Goal: Find specific page/section: Find specific page/section

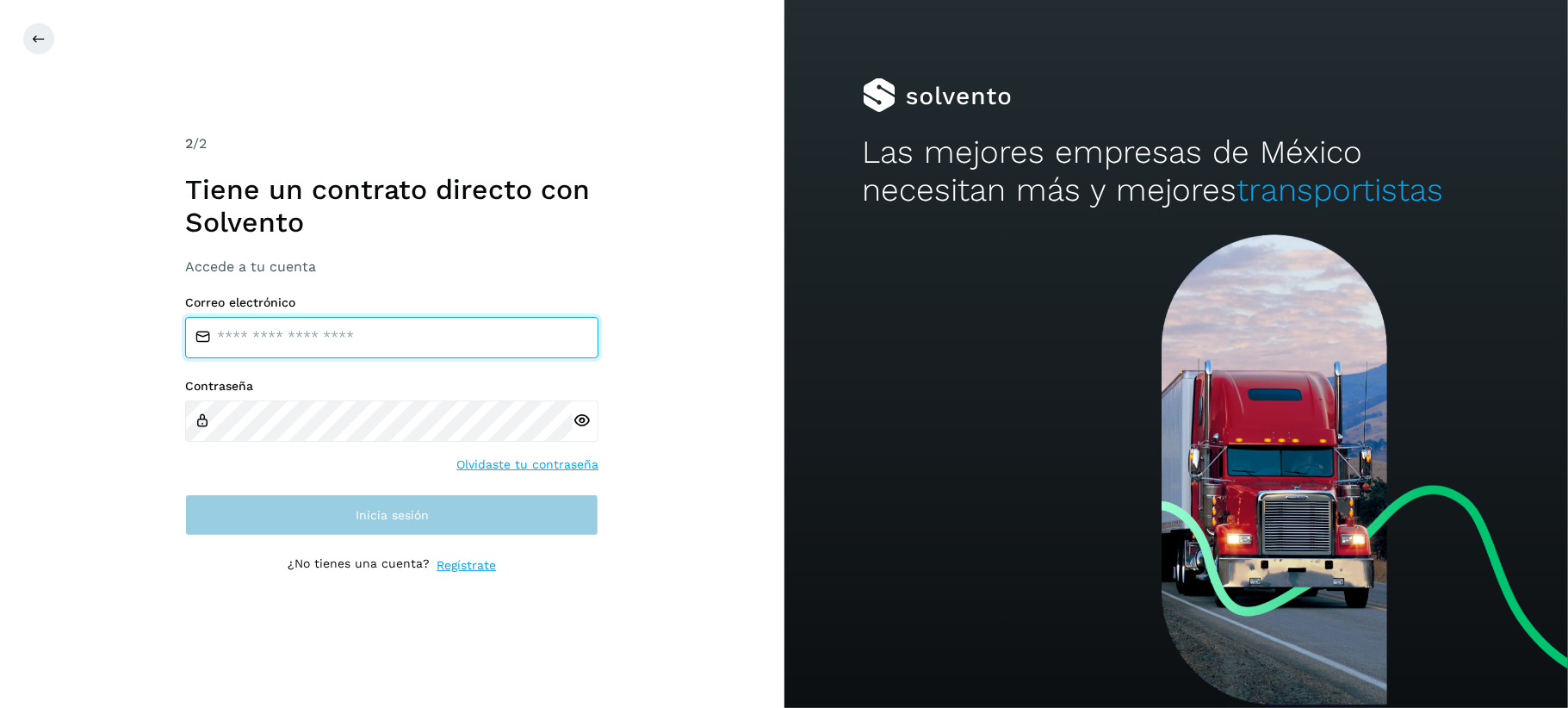
type input "**********"
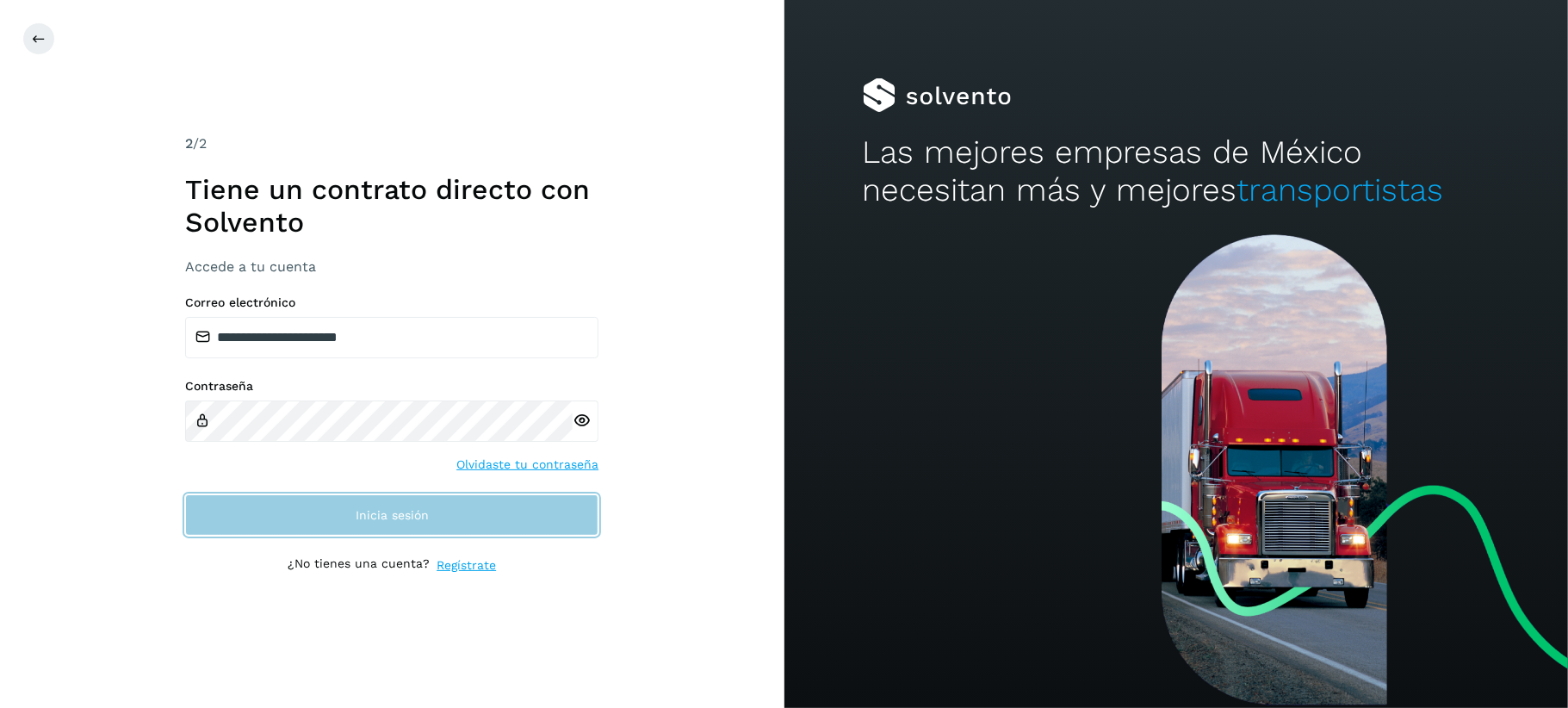
click at [354, 515] on button "Inicia sesión" at bounding box center [391, 515] width 414 height 41
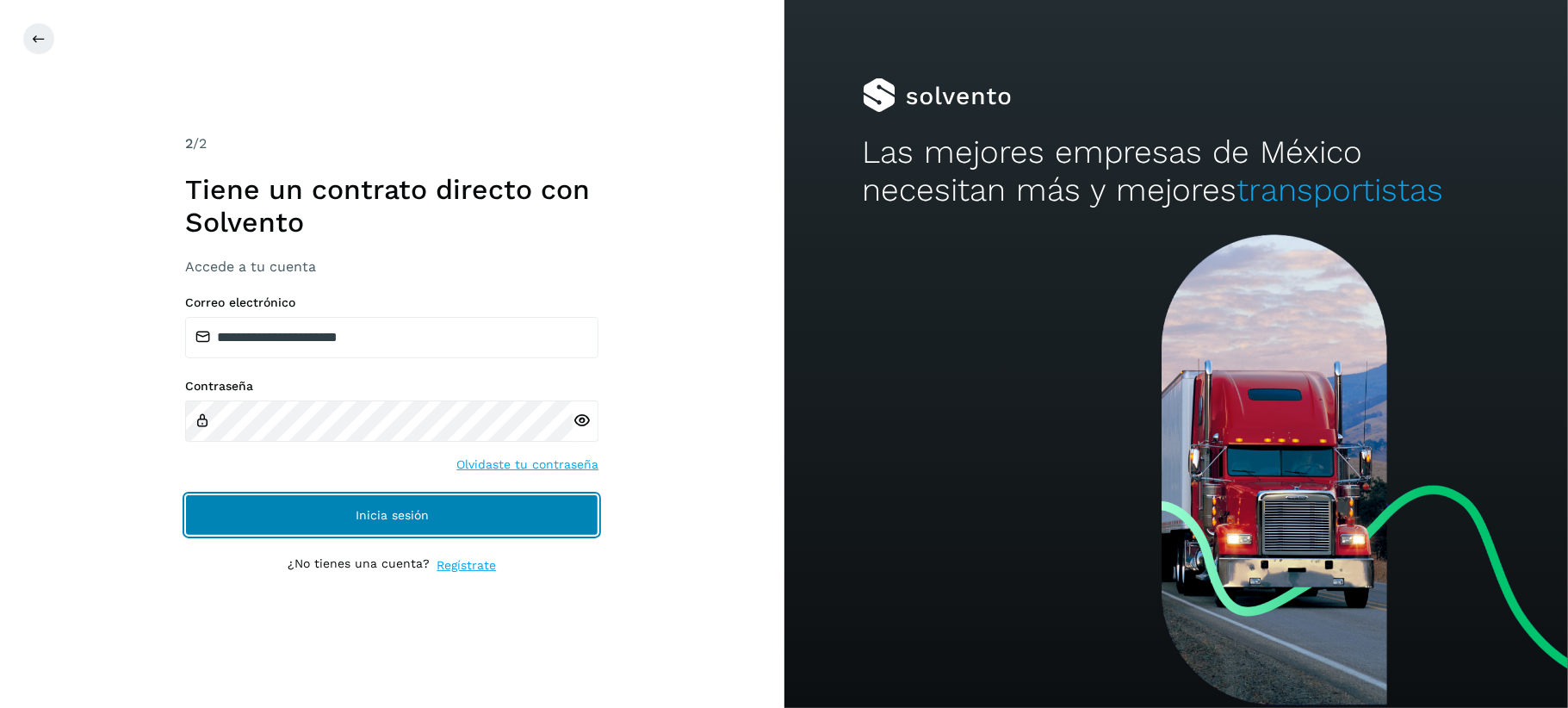
click at [421, 509] on span "Inicia sesión" at bounding box center [392, 515] width 73 height 12
click at [421, 510] on span "Inicia sesión" at bounding box center [392, 515] width 73 height 12
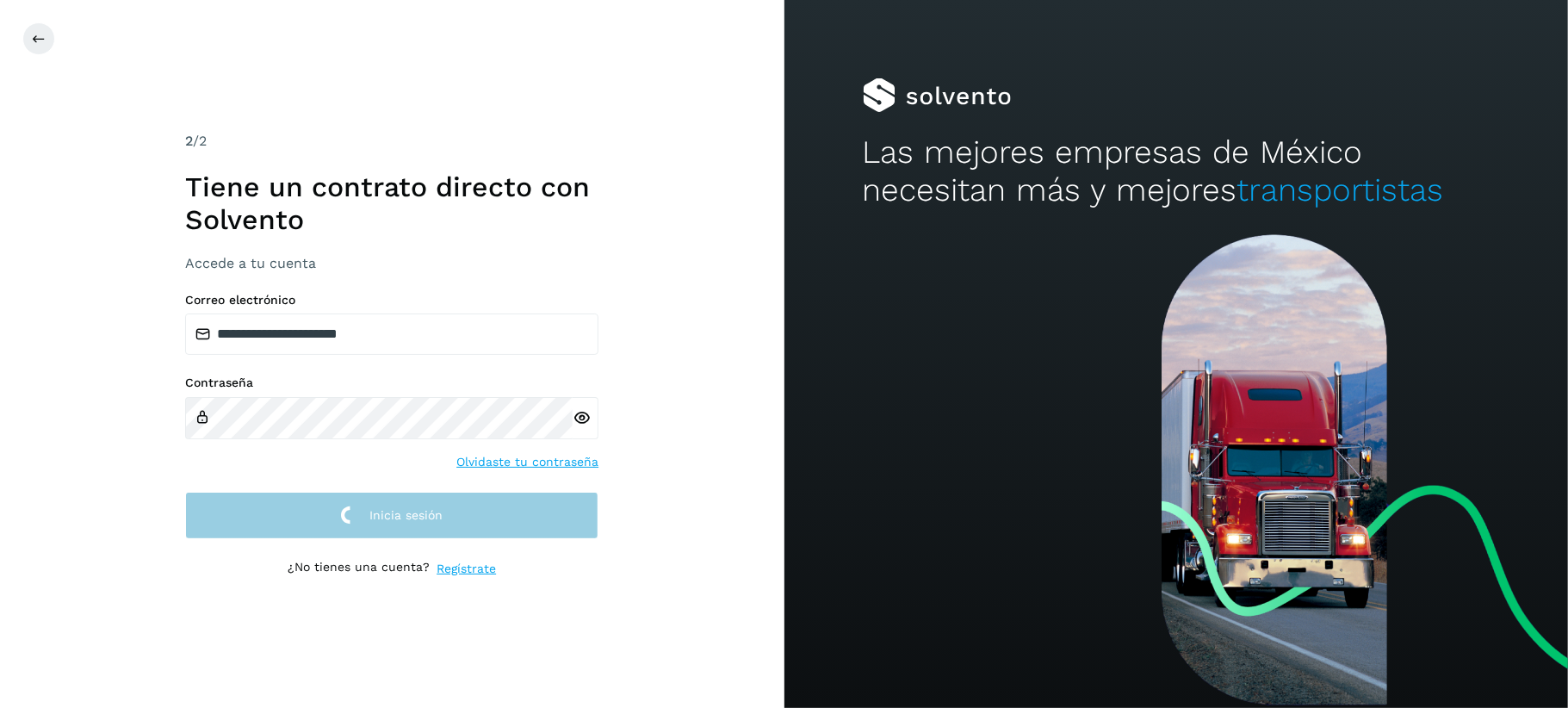
click at [421, 510] on span "Inicia sesión" at bounding box center [406, 515] width 73 height 12
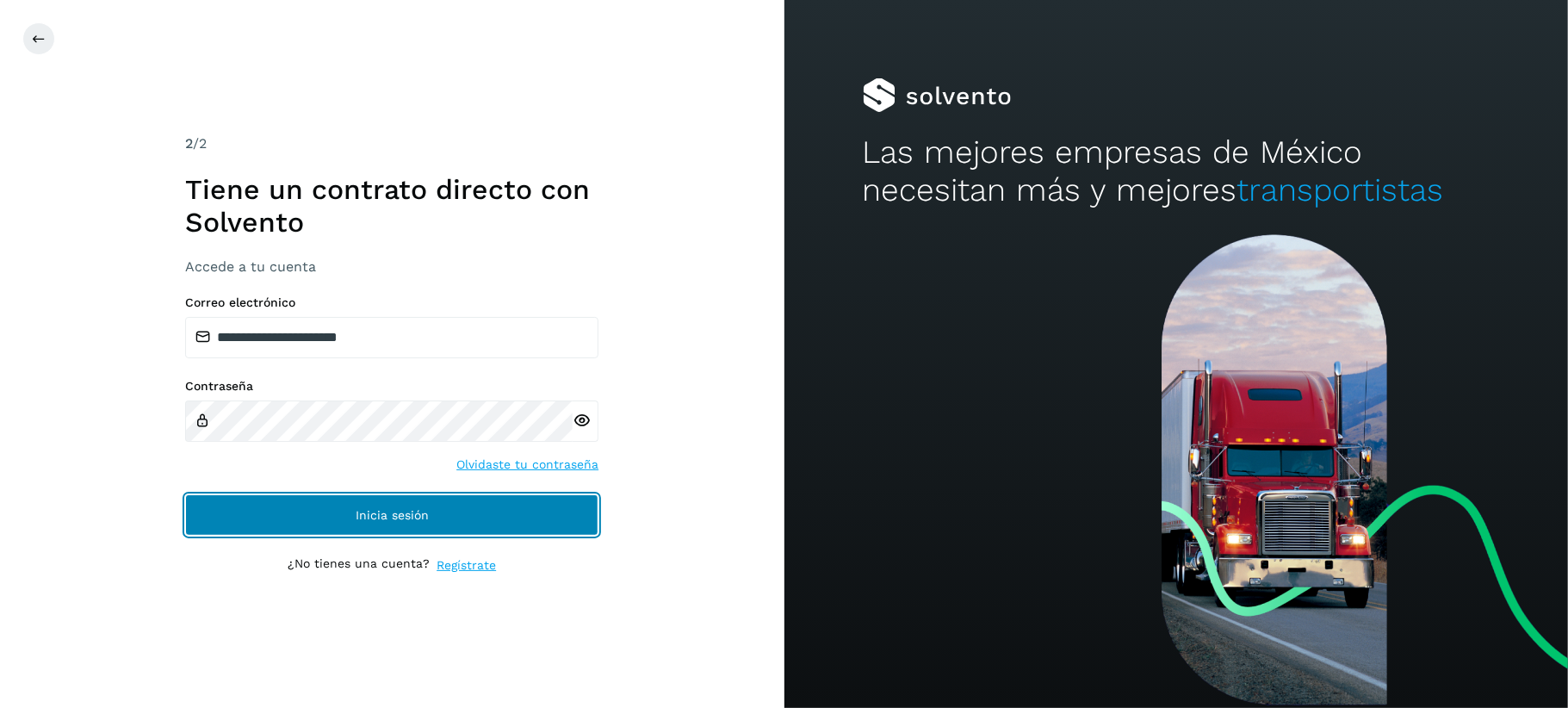
click at [421, 510] on span "Inicia sesión" at bounding box center [392, 515] width 73 height 12
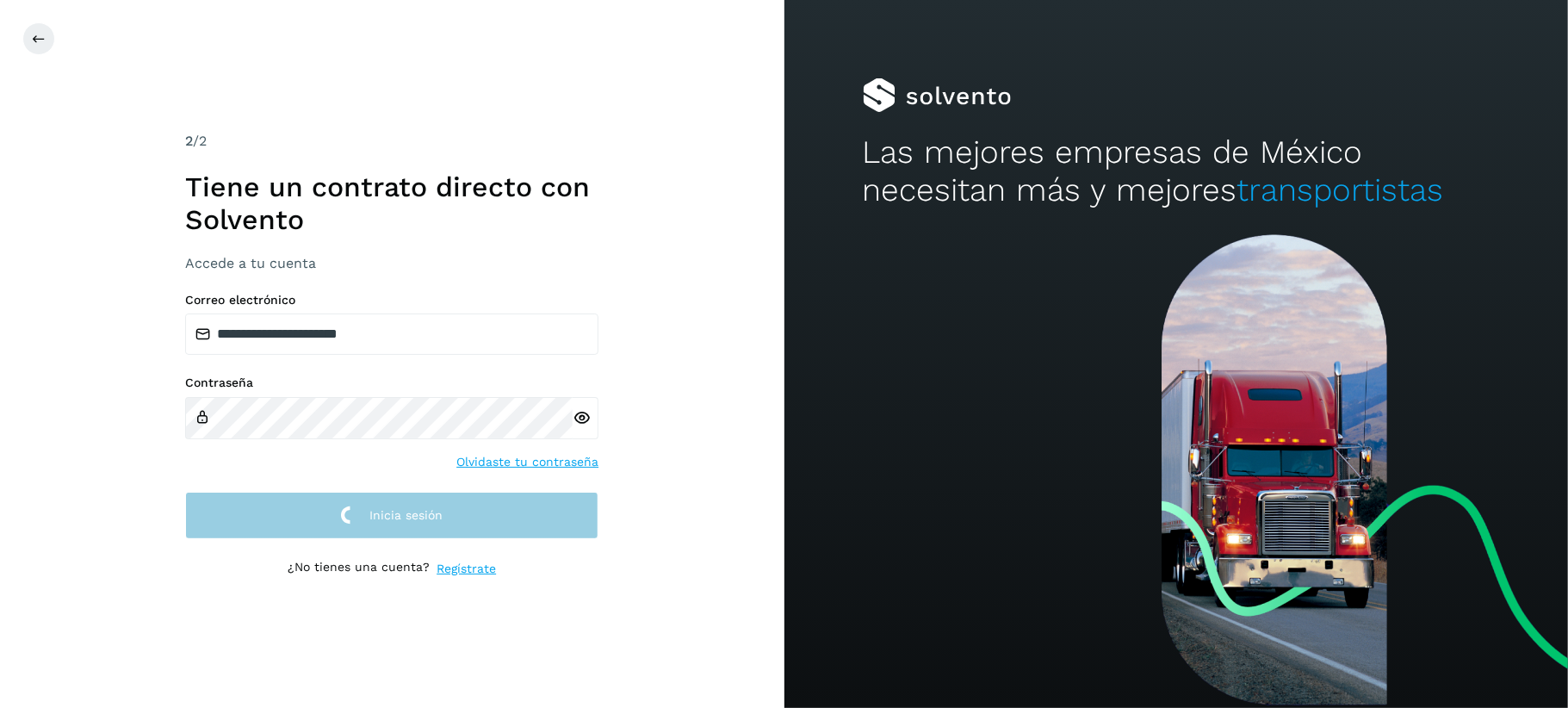
click at [421, 510] on span "Inicia sesión" at bounding box center [406, 515] width 73 height 12
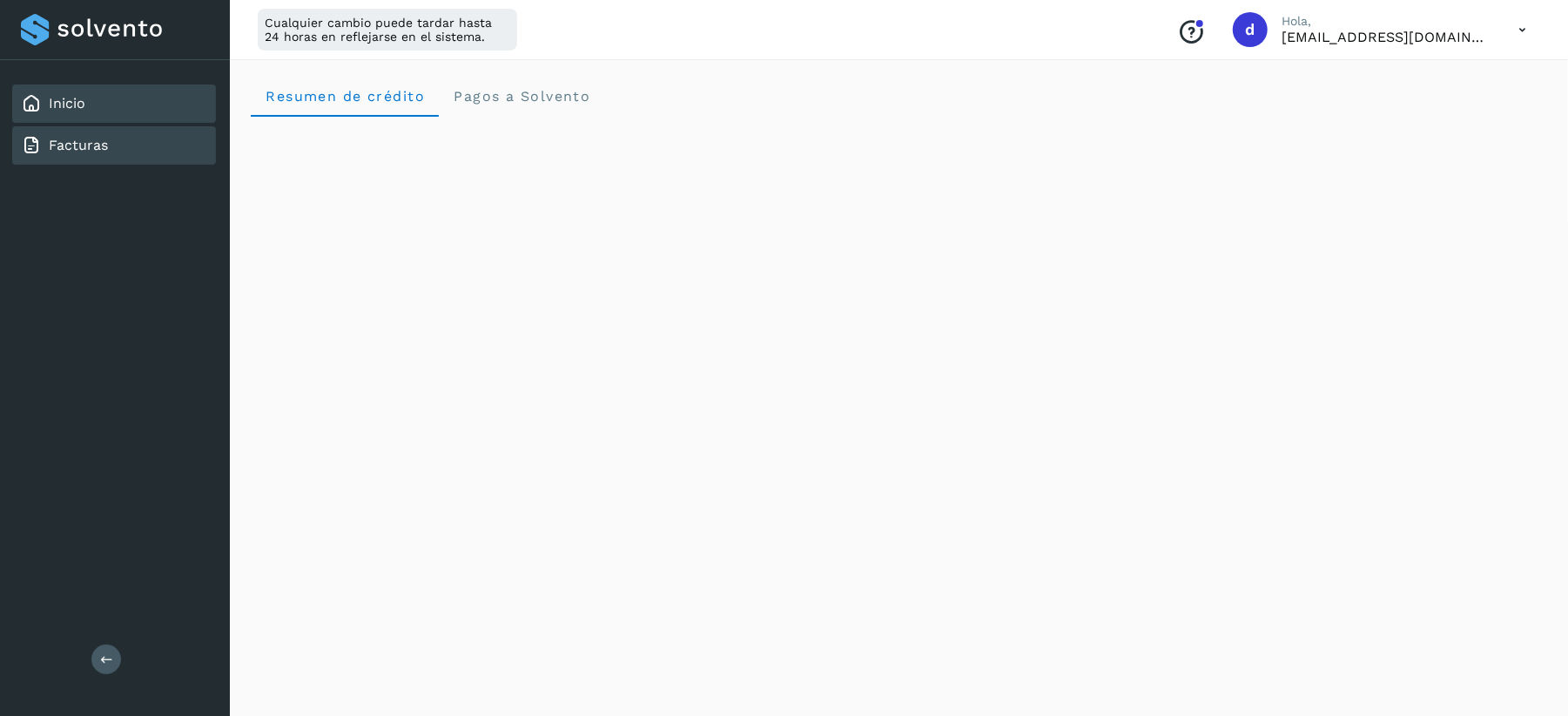
click at [48, 138] on link "Facturas" at bounding box center [78, 144] width 59 height 16
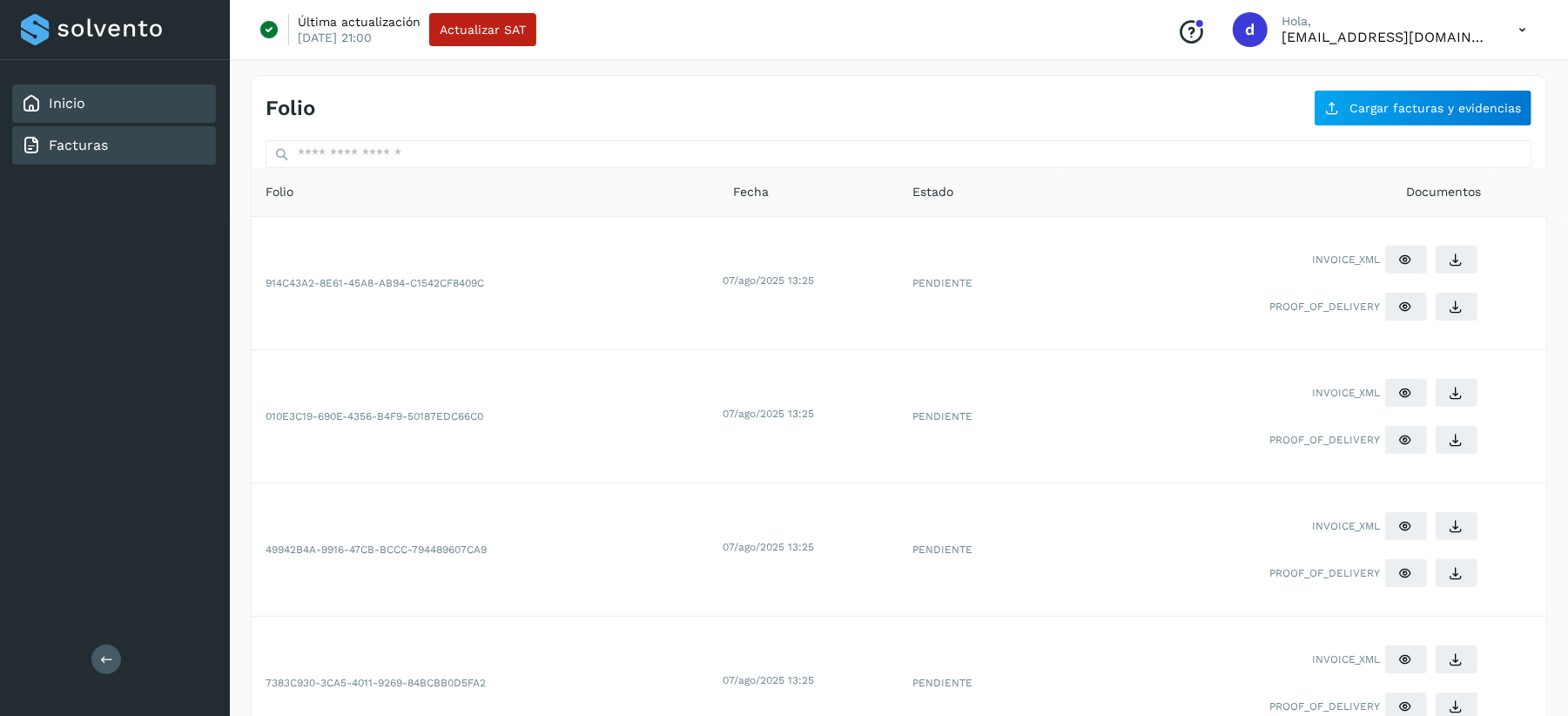
click at [61, 100] on link "Inicio" at bounding box center [66, 102] width 37 height 16
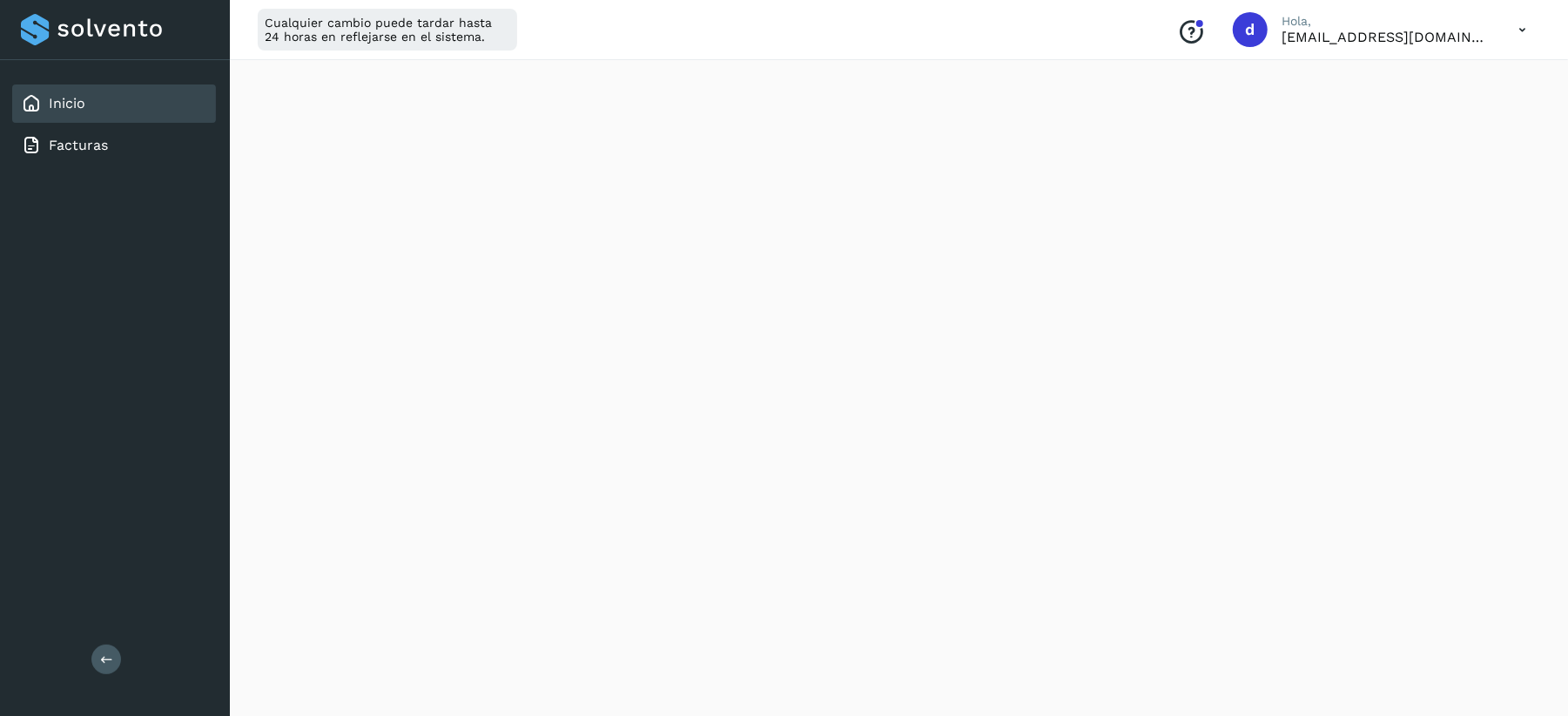
scroll to position [464, 0]
